Goal: Task Accomplishment & Management: Manage account settings

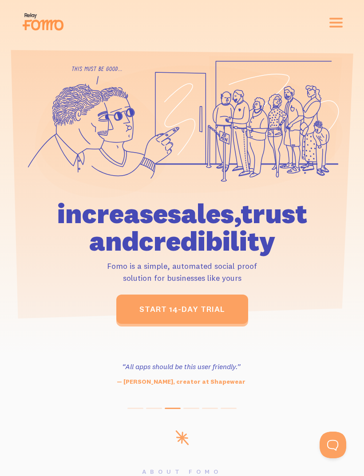
click at [218, 310] on link "start 14-day trial" at bounding box center [182, 308] width 132 height 29
click at [232, 316] on link "start 14-day trial" at bounding box center [182, 308] width 132 height 29
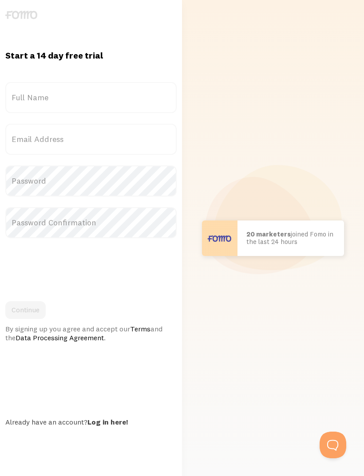
click at [114, 426] on link "Log in here!" at bounding box center [107, 421] width 40 height 9
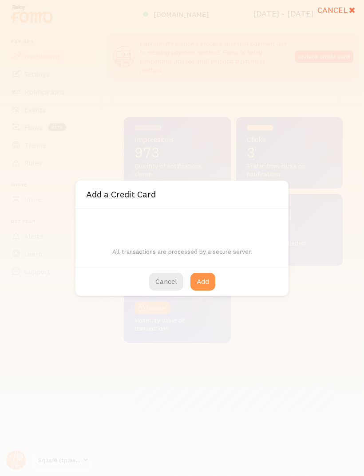
scroll to position [233, 219]
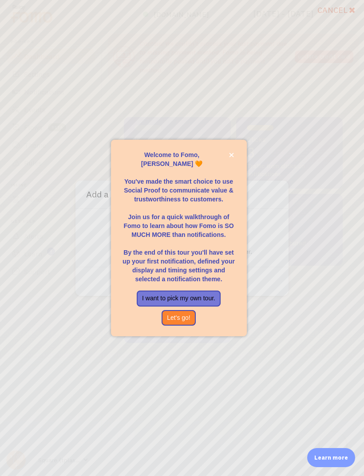
click at [164, 281] on p "By the end of this tour you'll have set up your first notification, defined you…" at bounding box center [178, 261] width 114 height 44
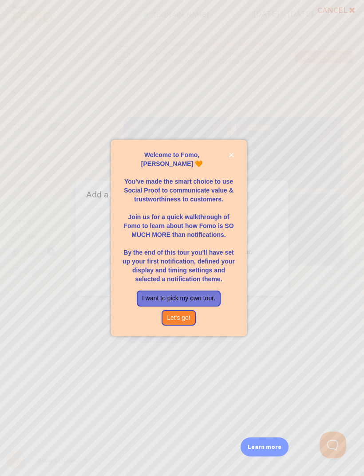
scroll to position [0, 0]
click at [238, 174] on div "Welcome to Fomo, Honjanae 🧡 You've made the smart choice to use Social Proof to…" at bounding box center [179, 238] width 136 height 196
click at [231, 157] on icon "close," at bounding box center [231, 155] width 4 height 4
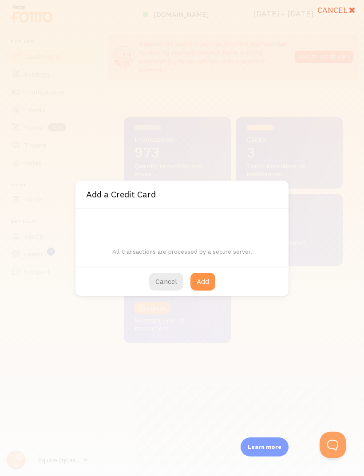
click at [163, 285] on button "Cancel" at bounding box center [166, 282] width 34 height 18
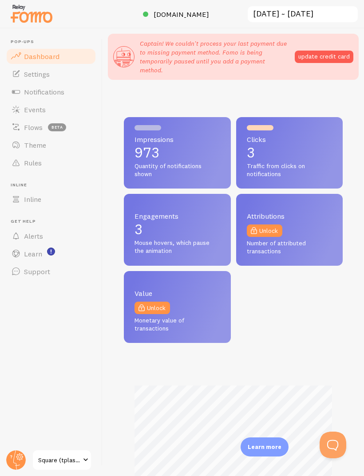
click at [195, 58] on p "Captain! We couldn't process your last payment due to missing payment method. F…" at bounding box center [214, 56] width 149 height 35
click at [90, 458] on span at bounding box center [85, 459] width 11 height 11
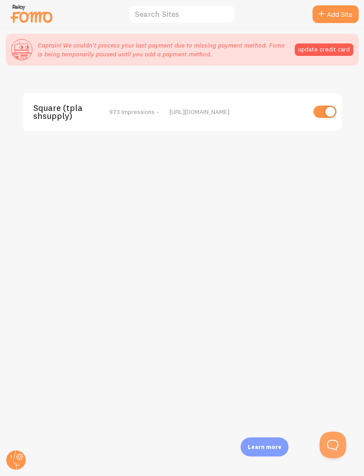
click at [23, 458] on circle at bounding box center [16, 460] width 20 height 20
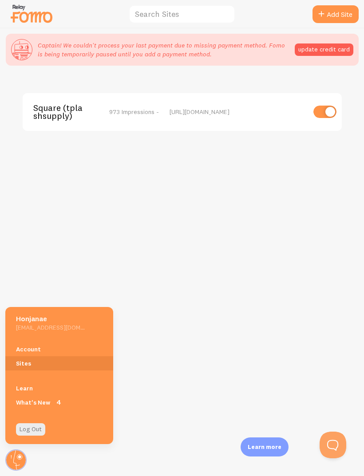
click at [73, 348] on link "Account" at bounding box center [59, 349] width 108 height 14
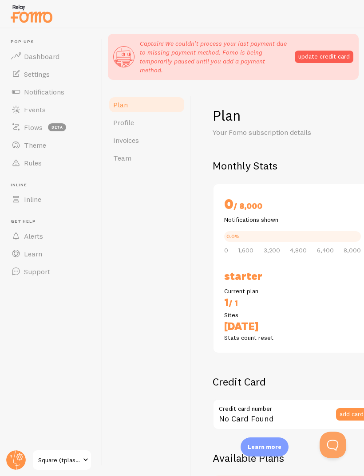
checkbox input "true"
click at [261, 49] on p "Captain! We couldn't process your last payment due to missing payment method. F…" at bounding box center [214, 56] width 149 height 35
click at [340, 54] on button "update credit card" at bounding box center [323, 57] width 59 height 12
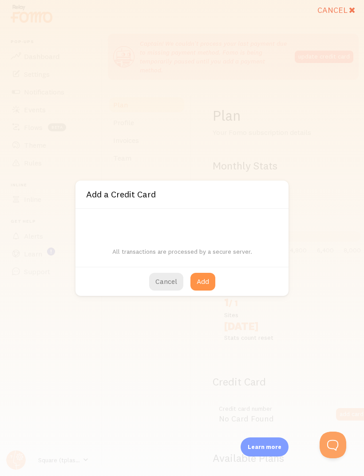
click at [169, 280] on button "Cancel" at bounding box center [166, 282] width 34 height 18
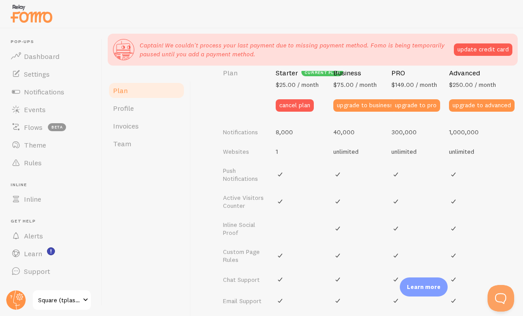
scroll to position [341, 0]
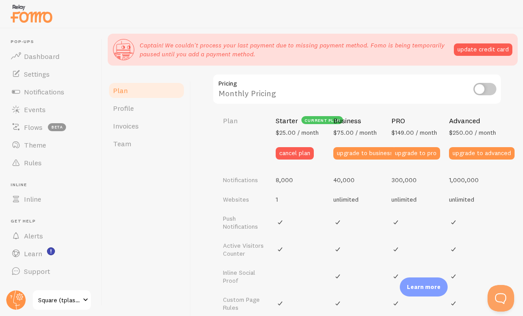
click at [293, 153] on button "cancel plan" at bounding box center [295, 153] width 38 height 12
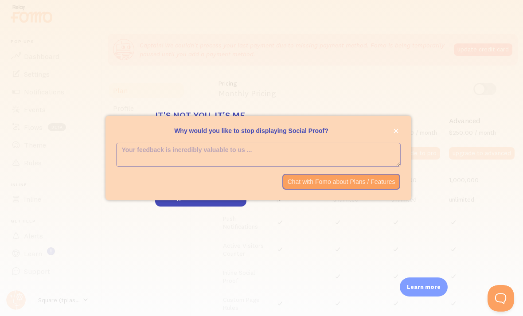
click at [363, 143] on div "Why would you like to stop displaying Social Proof?" at bounding box center [259, 139] width 306 height 7
click at [363, 133] on icon "close," at bounding box center [396, 131] width 5 height 5
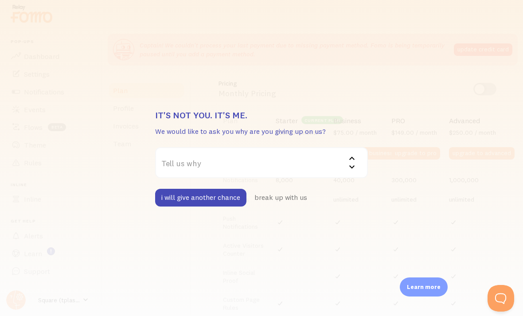
click at [351, 172] on icon at bounding box center [352, 166] width 11 height 11
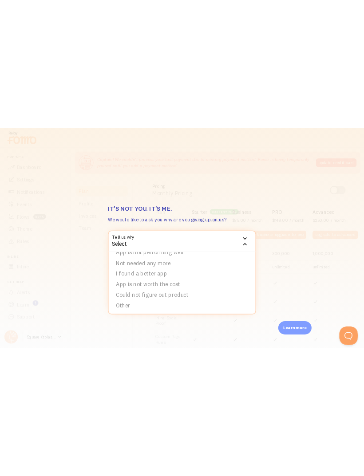
scroll to position [27, 0]
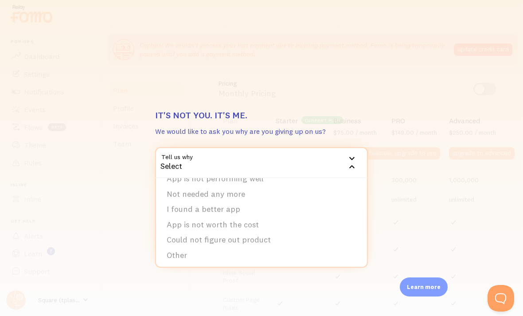
click at [301, 258] on li "Other" at bounding box center [261, 256] width 211 height 16
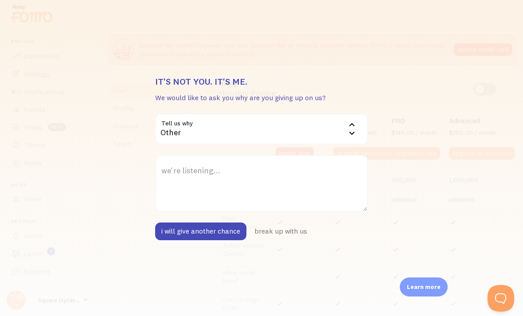
click at [3, 305] on div "It's not you. It's me. We would like to ask you why are you giving up on us? Te…" at bounding box center [261, 158] width 523 height 316
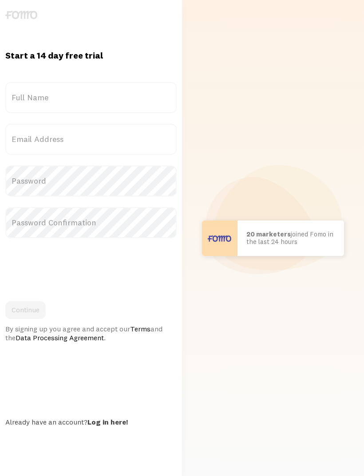
click at [143, 109] on label "Full Name" at bounding box center [90, 97] width 171 height 31
click at [143, 109] on input "Full Name" at bounding box center [90, 97] width 171 height 31
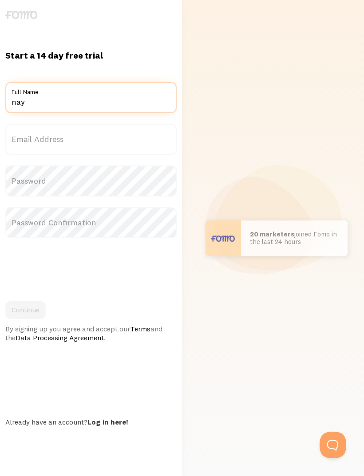
type input "nay"
